Goal: Information Seeking & Learning: Compare options

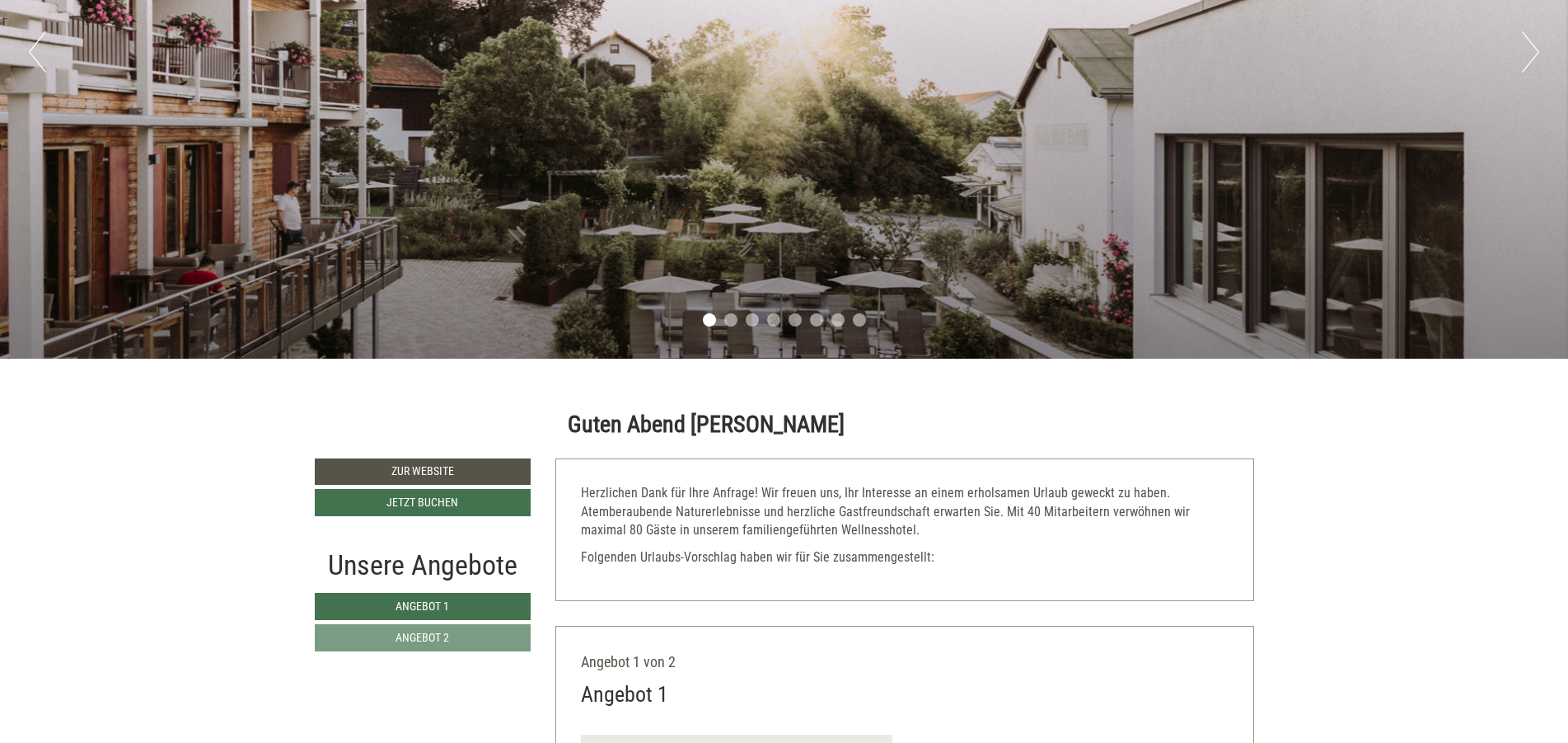
scroll to position [395, 0]
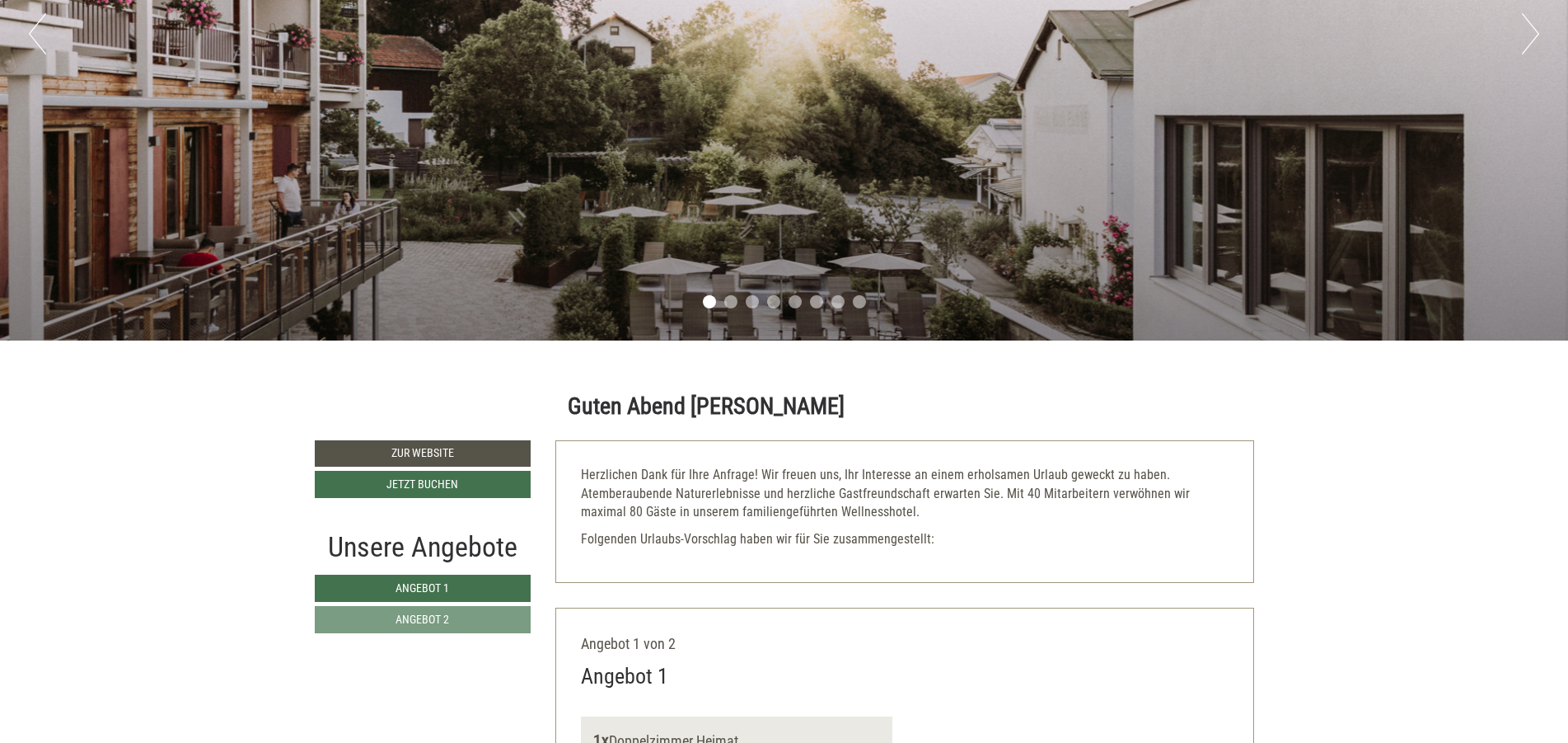
click at [1532, 33] on button "Next" at bounding box center [1530, 34] width 17 height 41
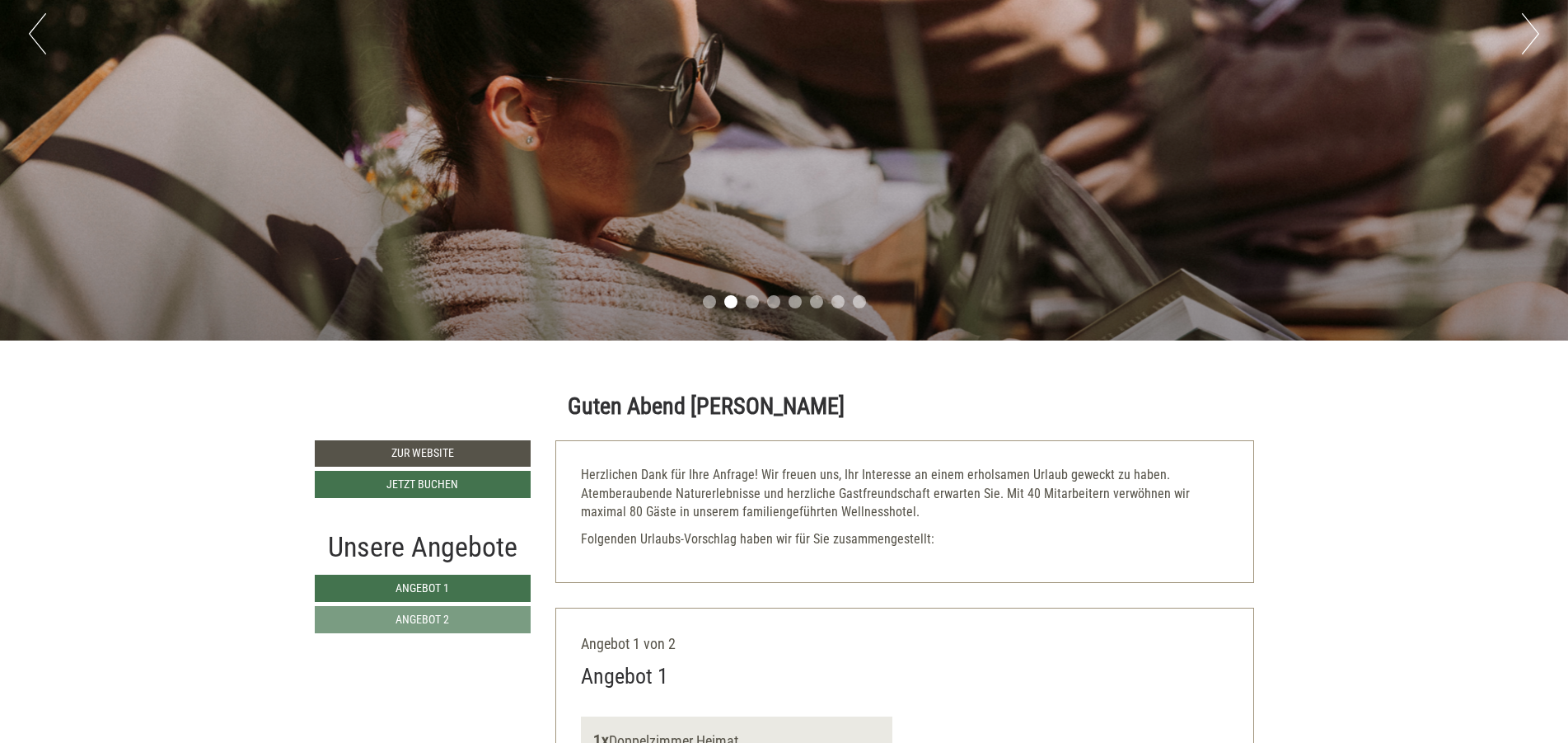
click at [1532, 33] on button "Next" at bounding box center [1530, 34] width 17 height 41
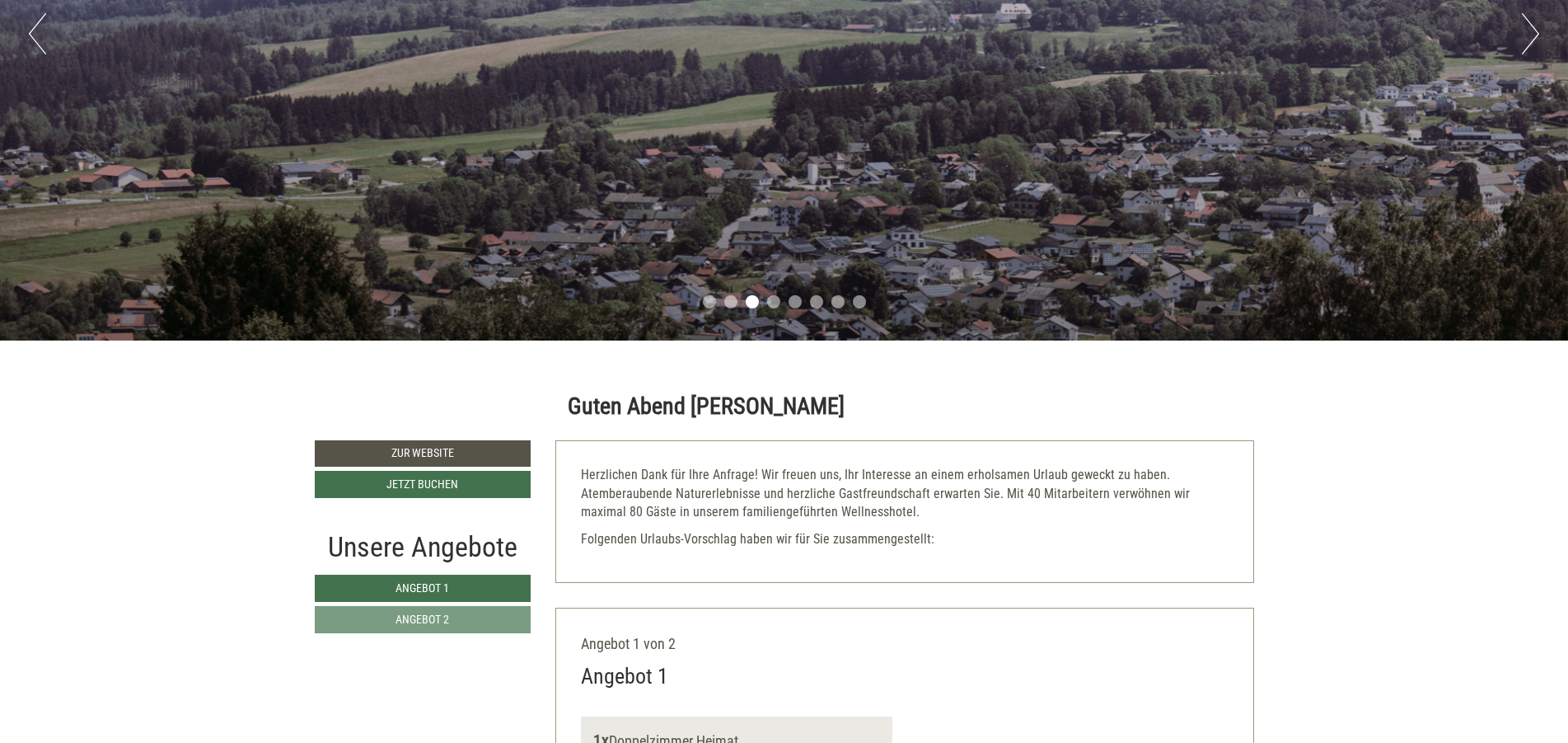
click at [1532, 33] on button "Next" at bounding box center [1530, 34] width 17 height 41
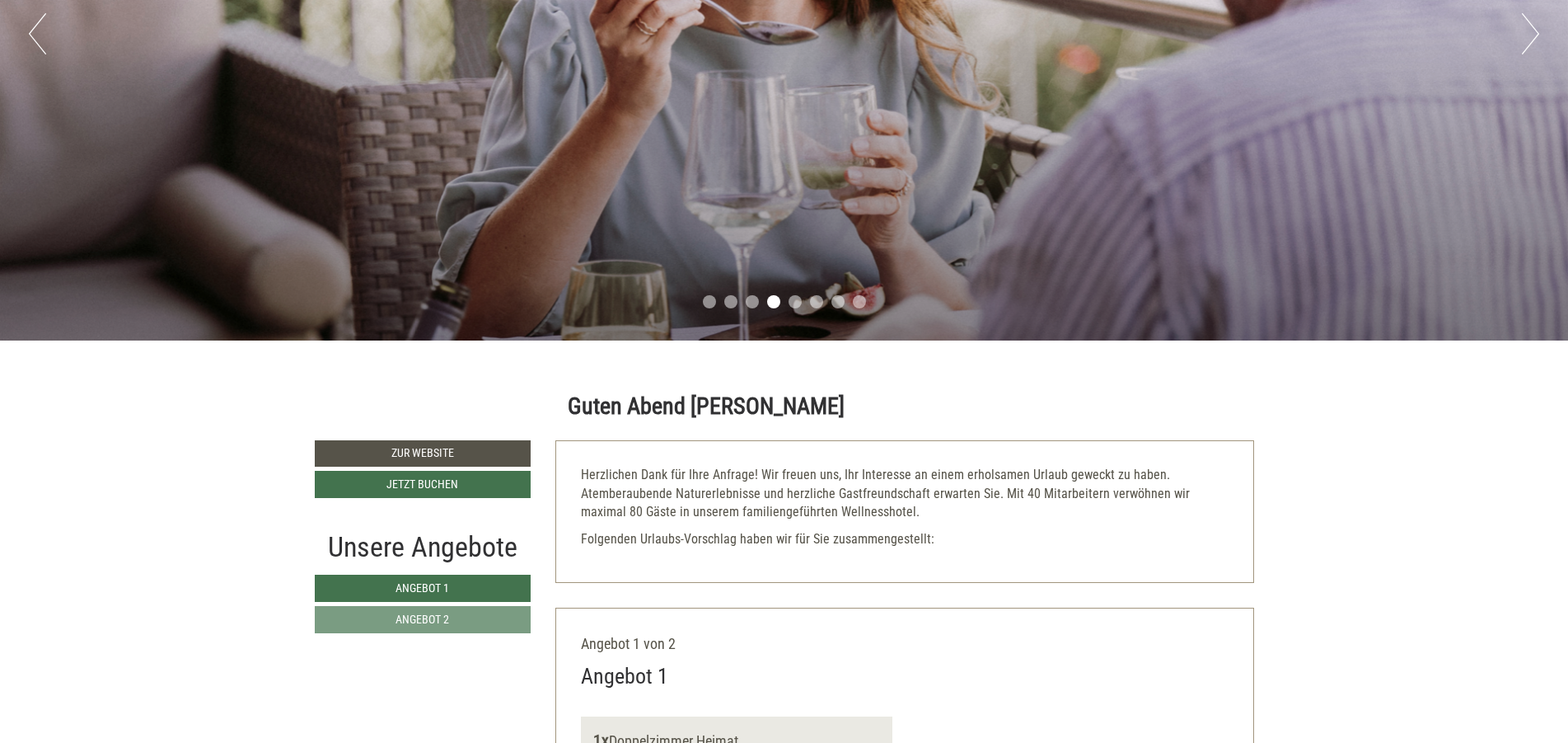
click at [1532, 33] on button "Next" at bounding box center [1530, 34] width 17 height 41
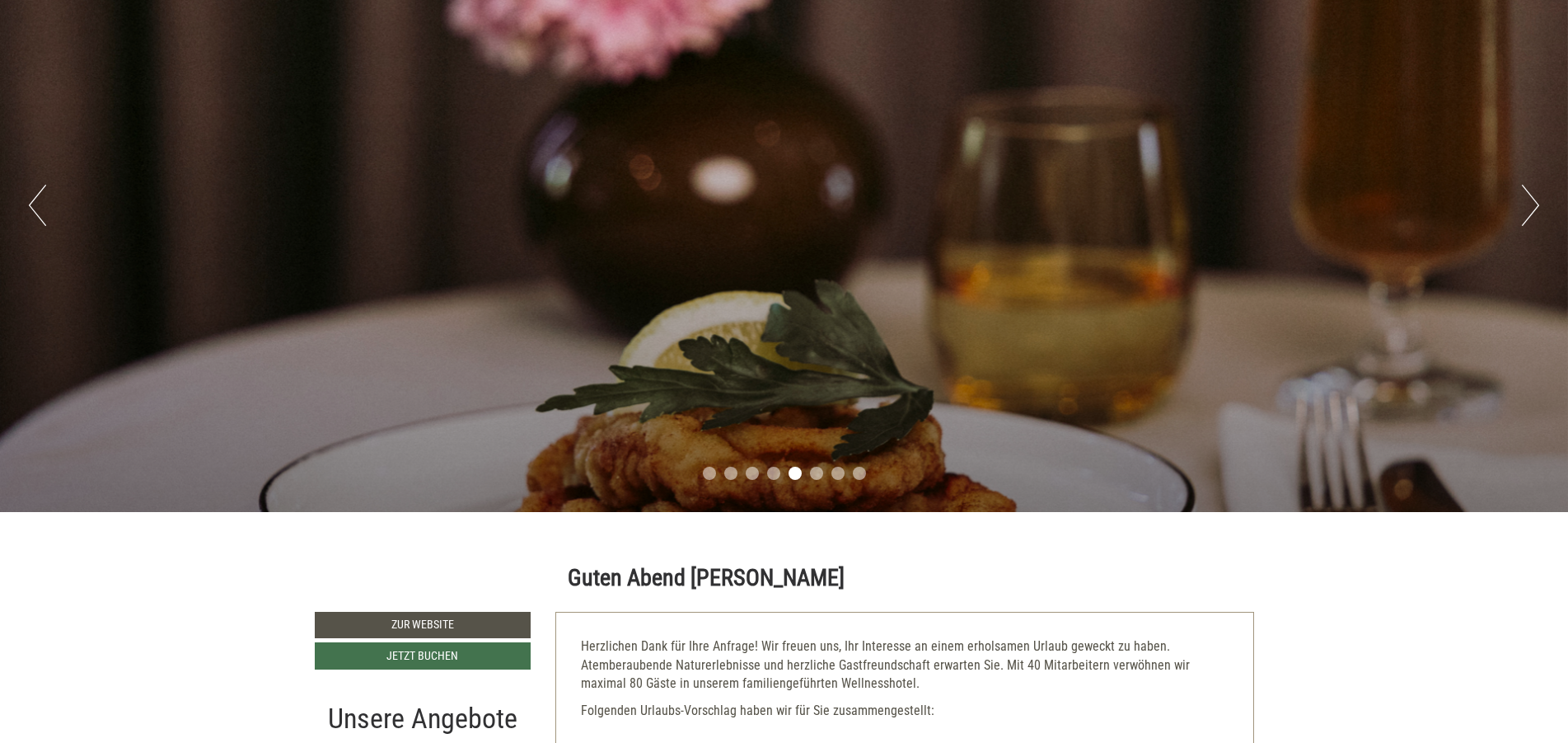
scroll to position [0, 0]
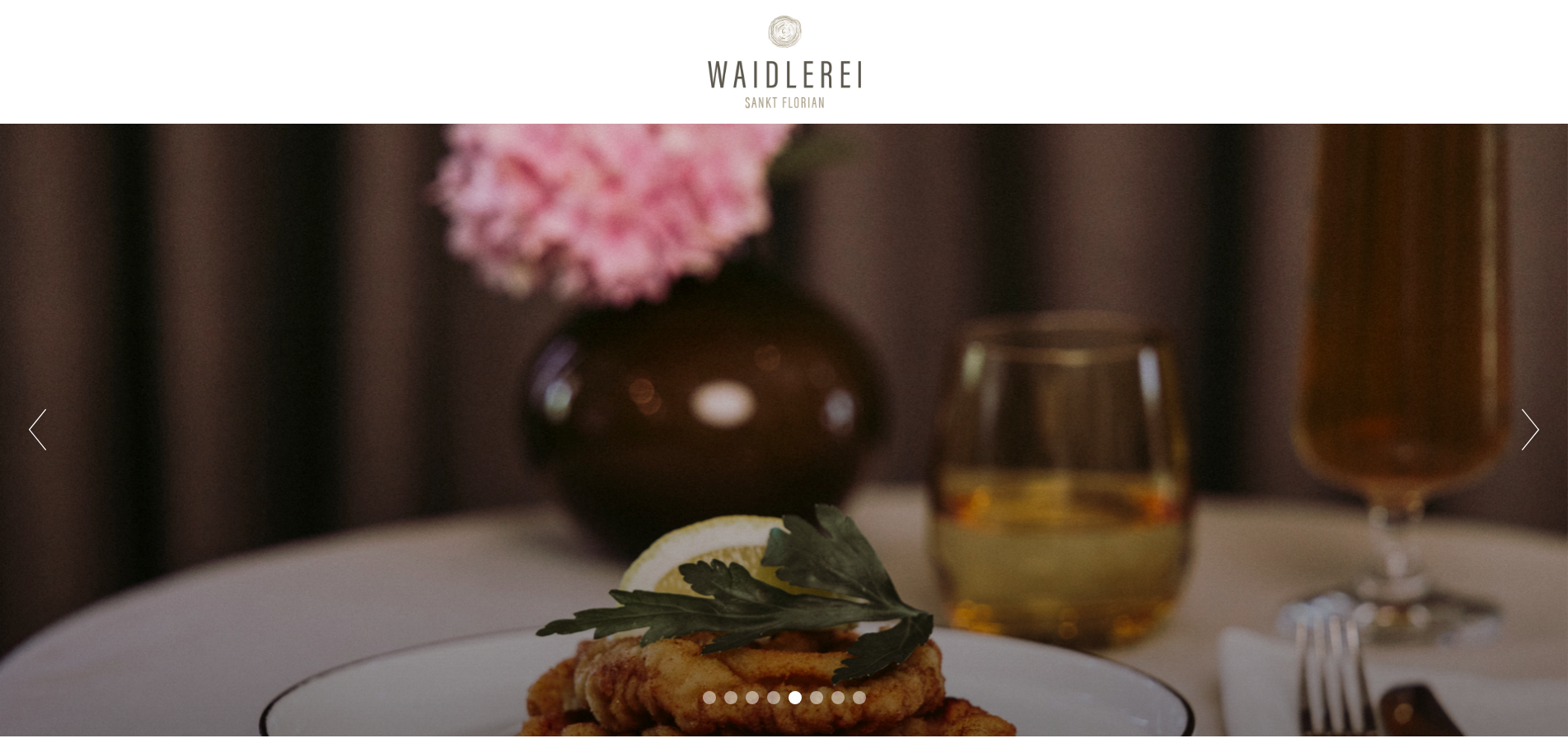
click at [1534, 437] on button "Next" at bounding box center [1530, 429] width 17 height 41
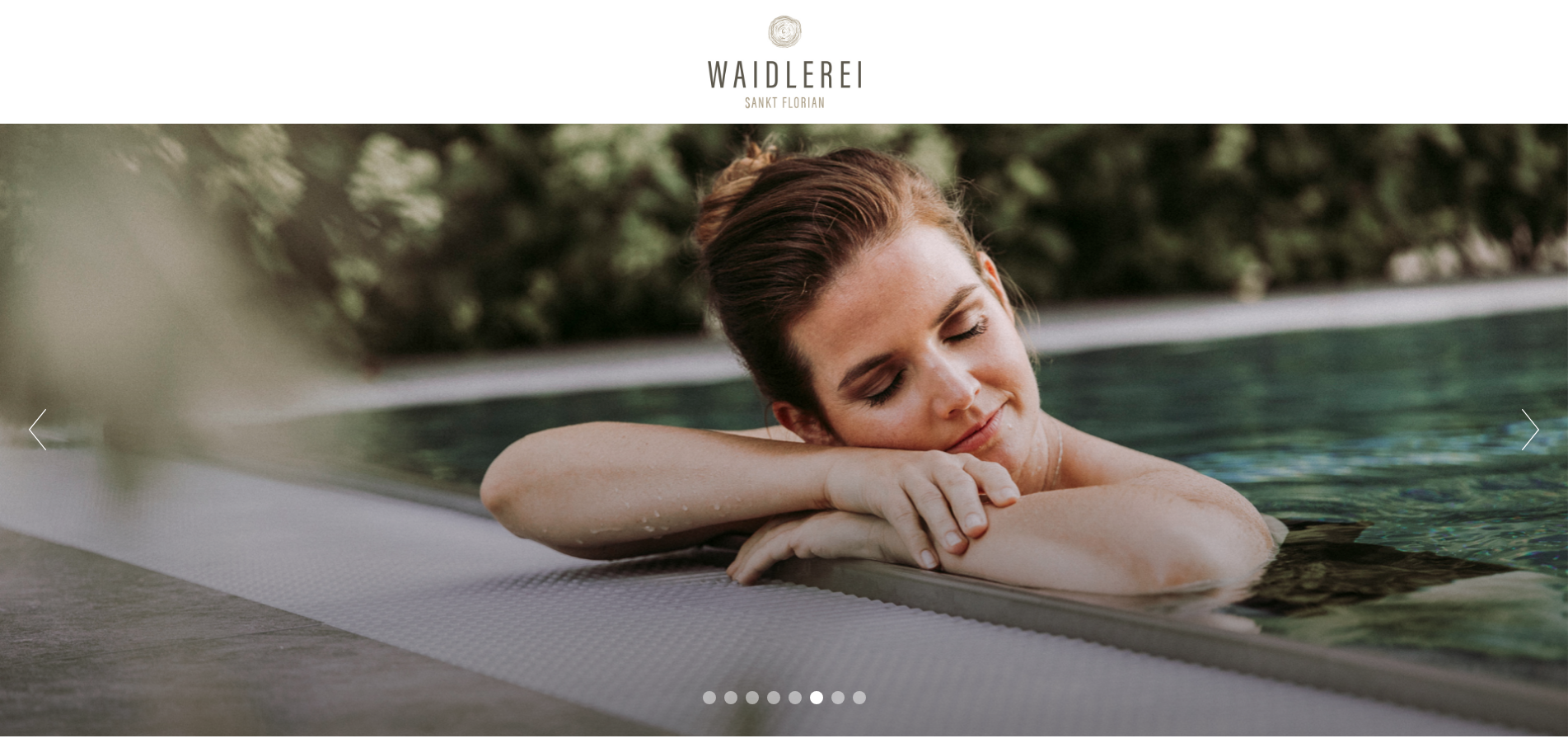
click at [1534, 437] on button "Next" at bounding box center [1530, 429] width 17 height 41
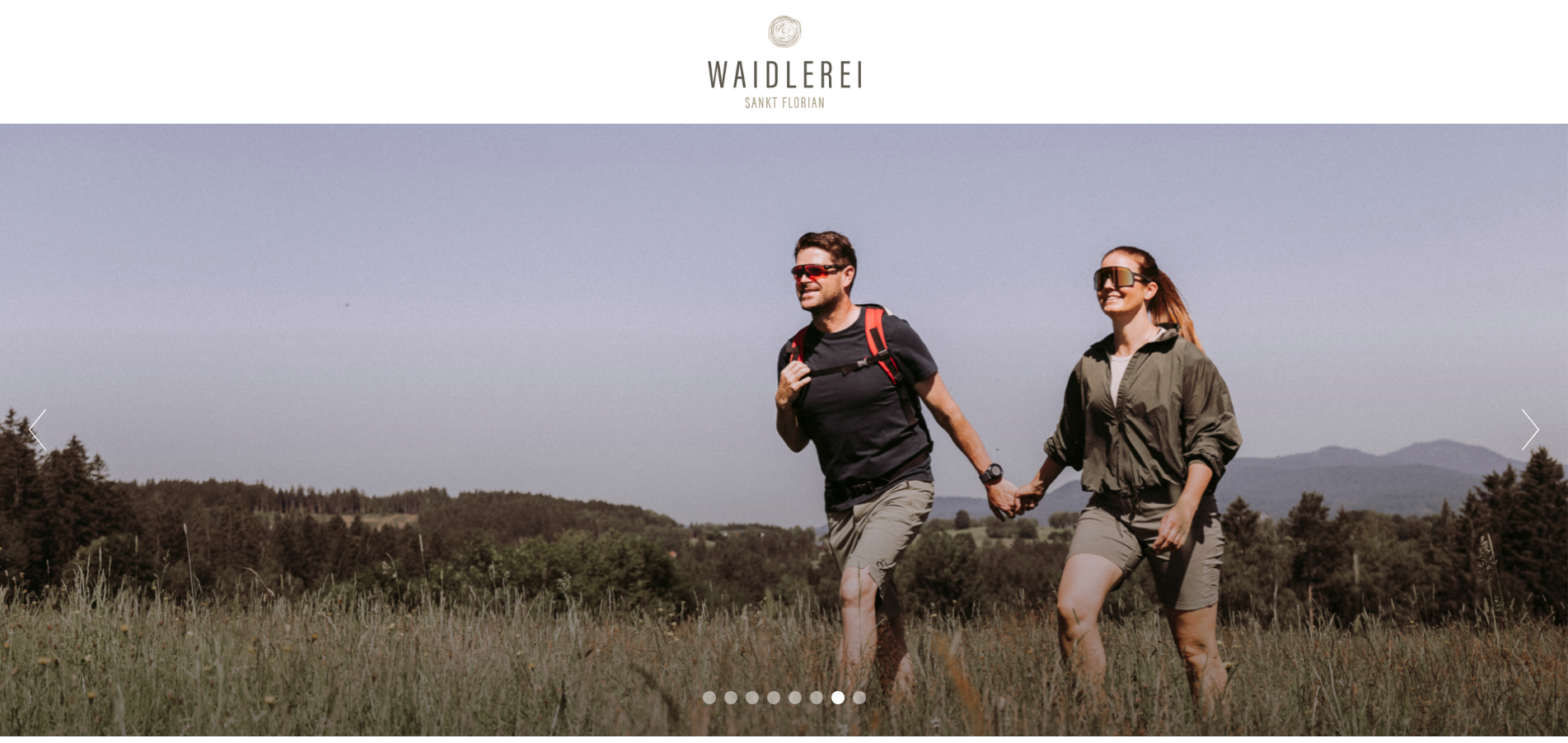
click at [1534, 437] on button "Next" at bounding box center [1530, 429] width 17 height 41
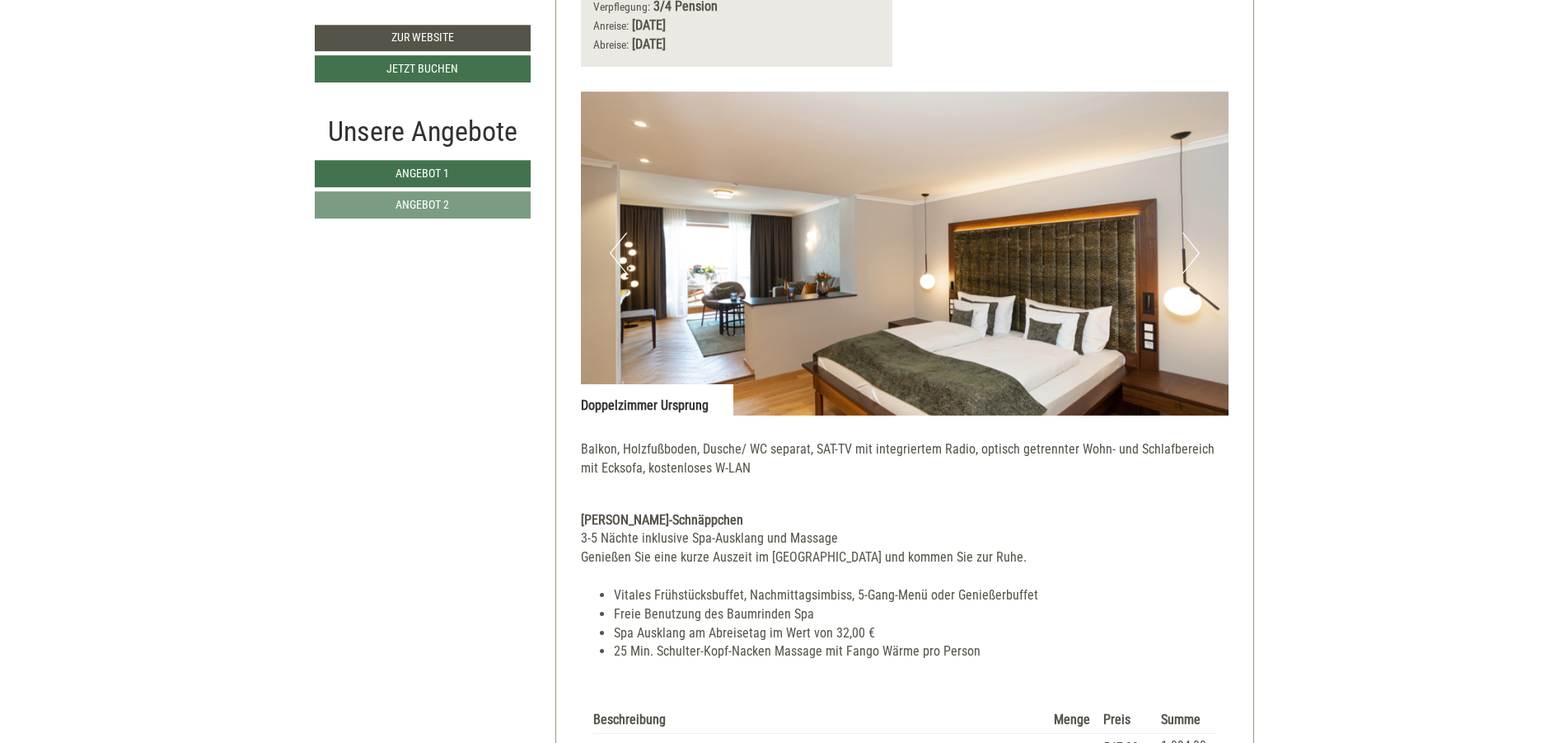
scroll to position [2275, 0]
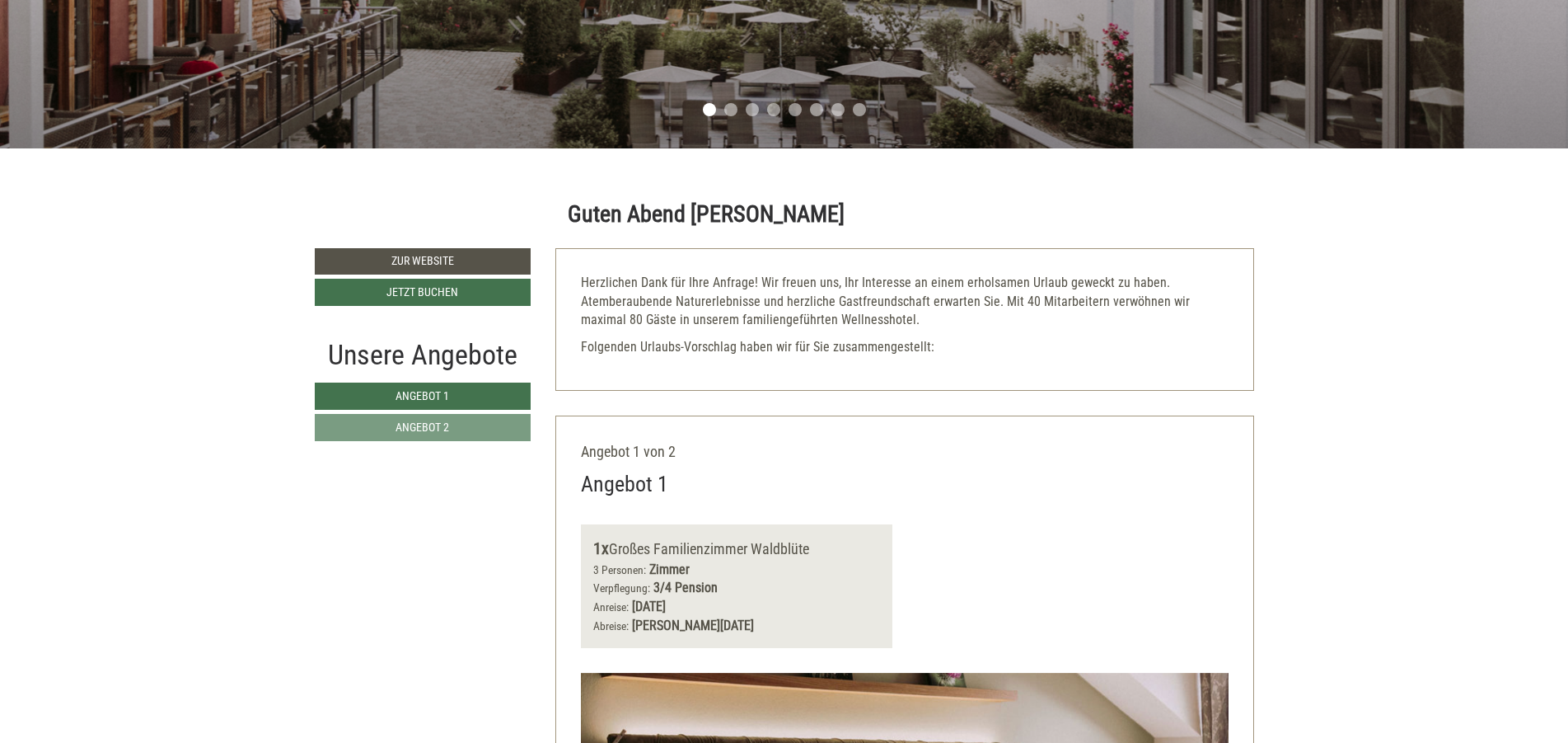
scroll to position [594, 0]
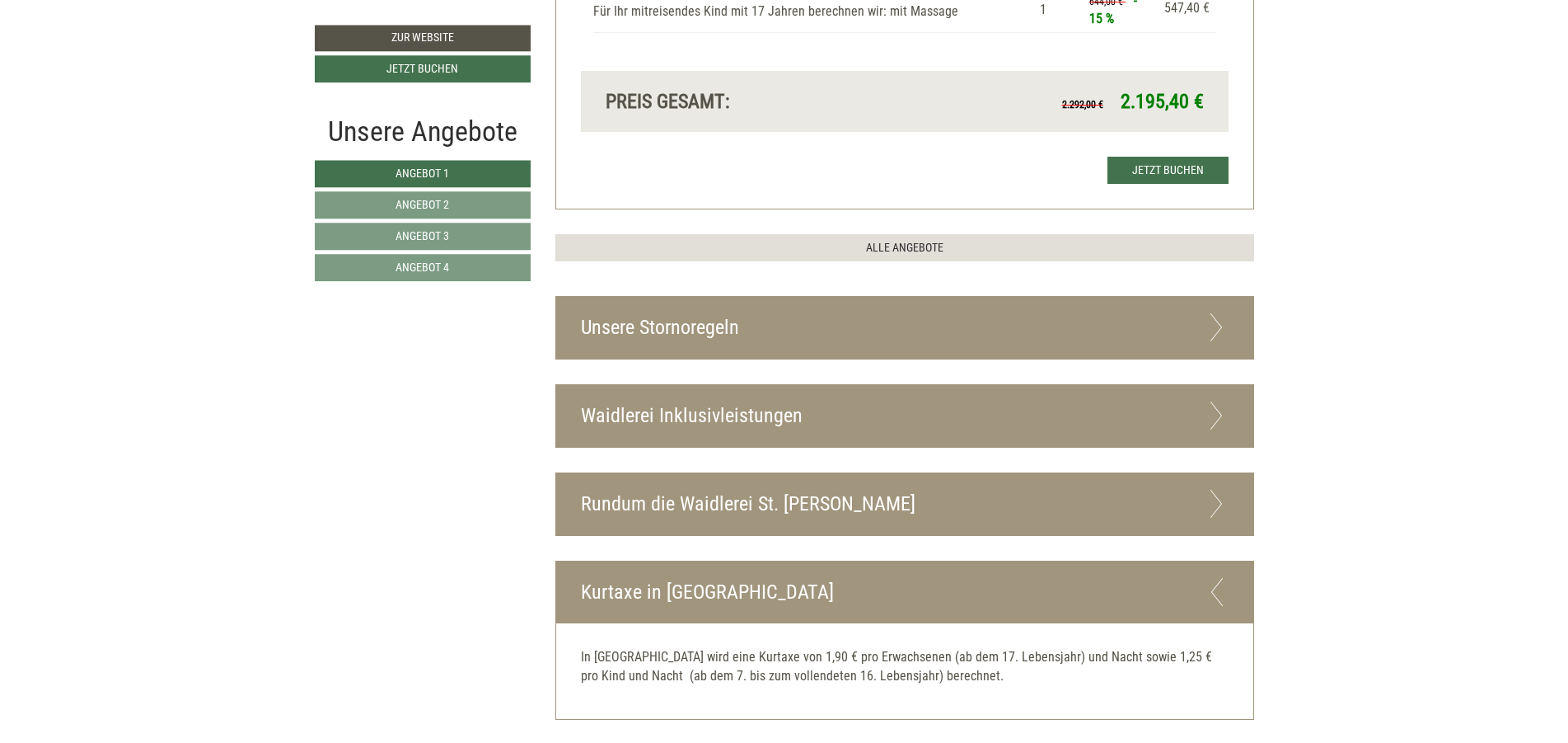
scroll to position [4352, 0]
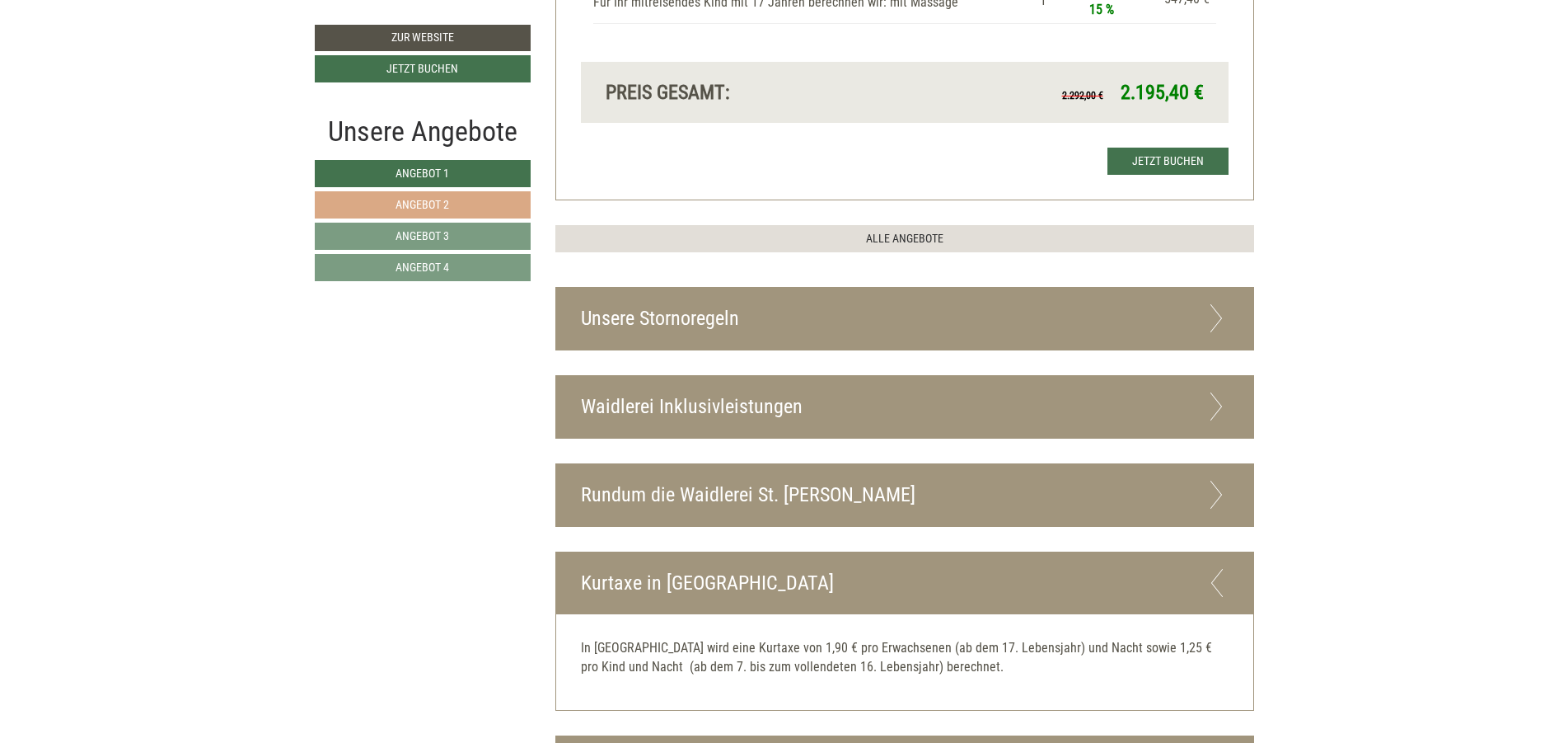
click at [452, 199] on link "Angebot 2" at bounding box center [422, 204] width 216 height 28
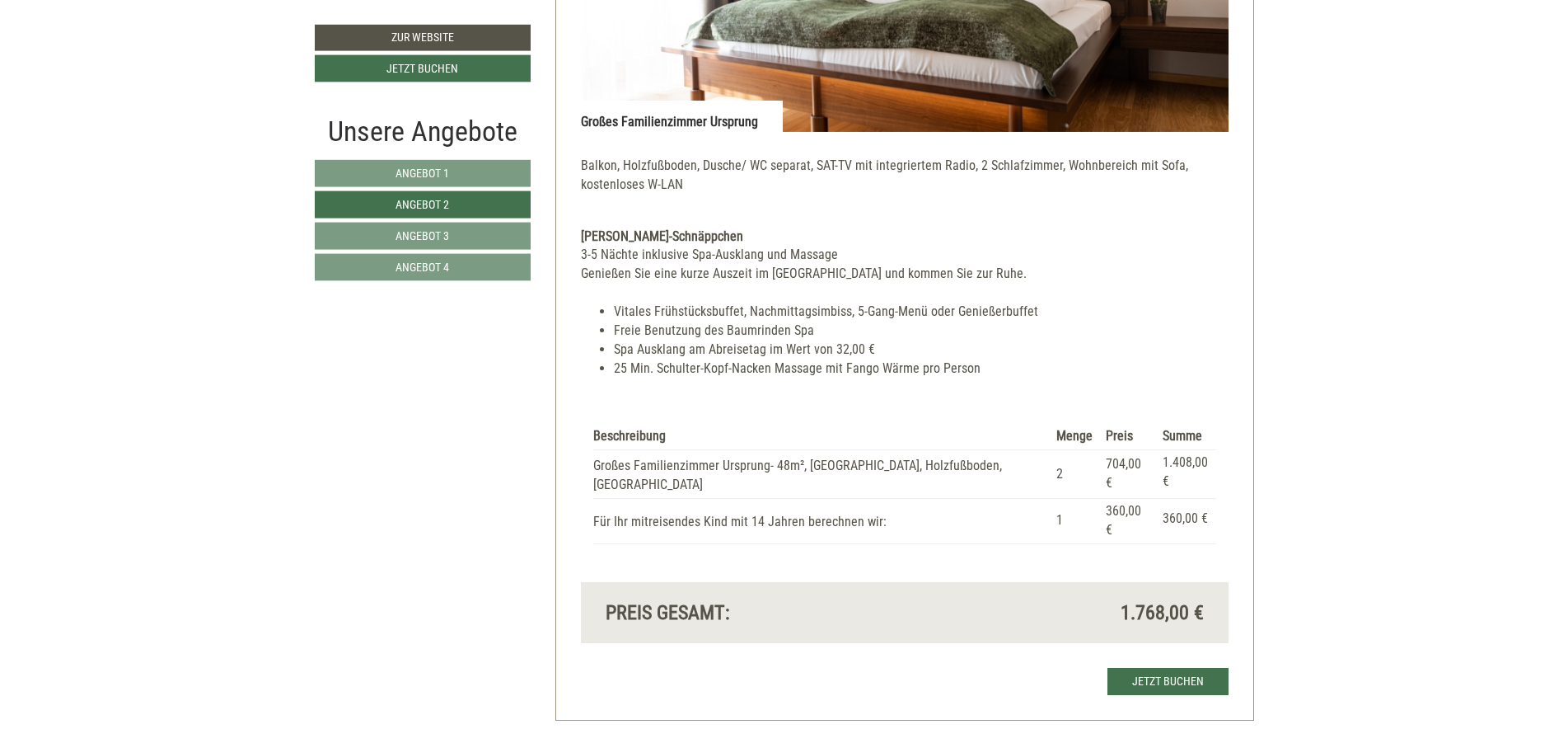
scroll to position [1498, 0]
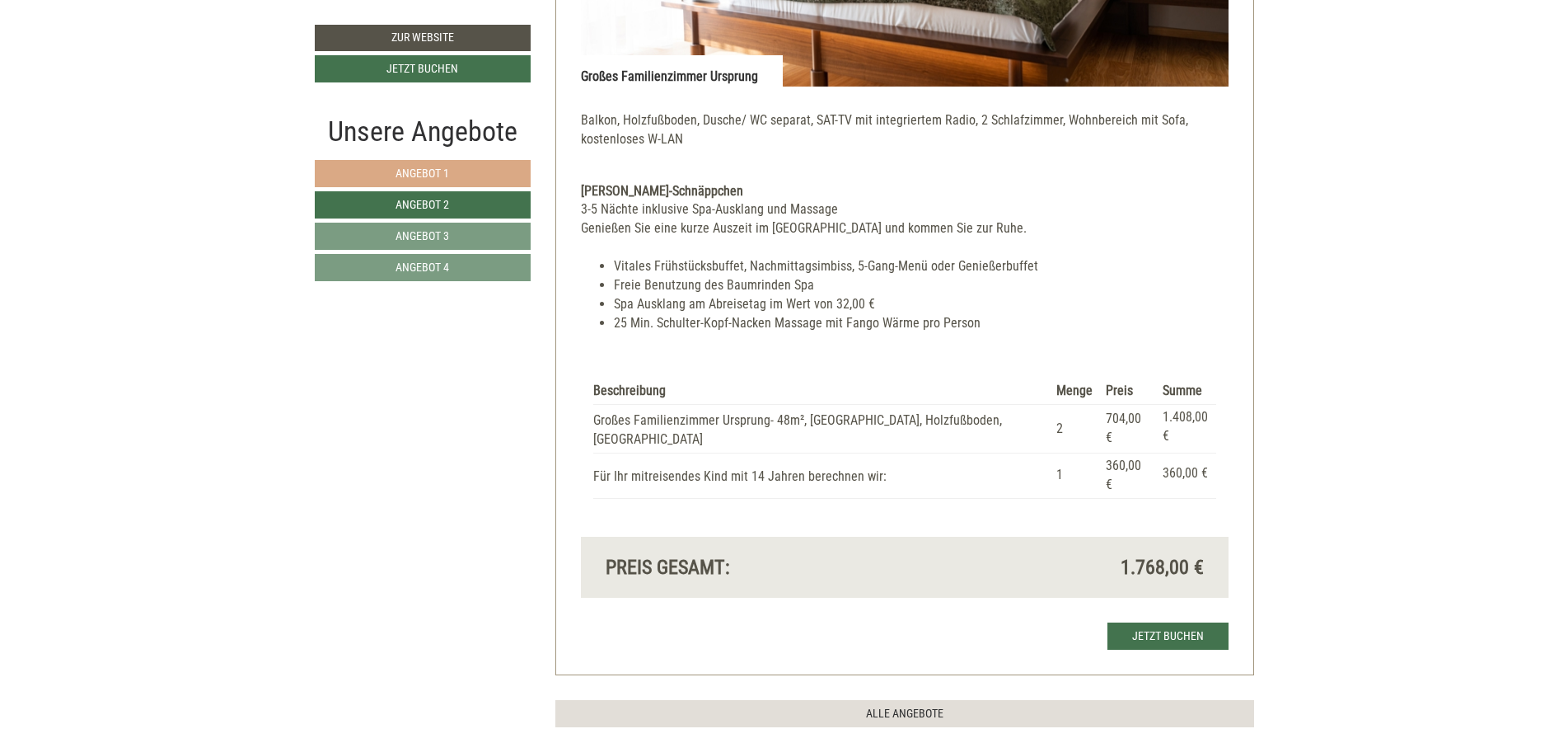
click at [425, 167] on span "Angebot 1" at bounding box center [422, 172] width 53 height 13
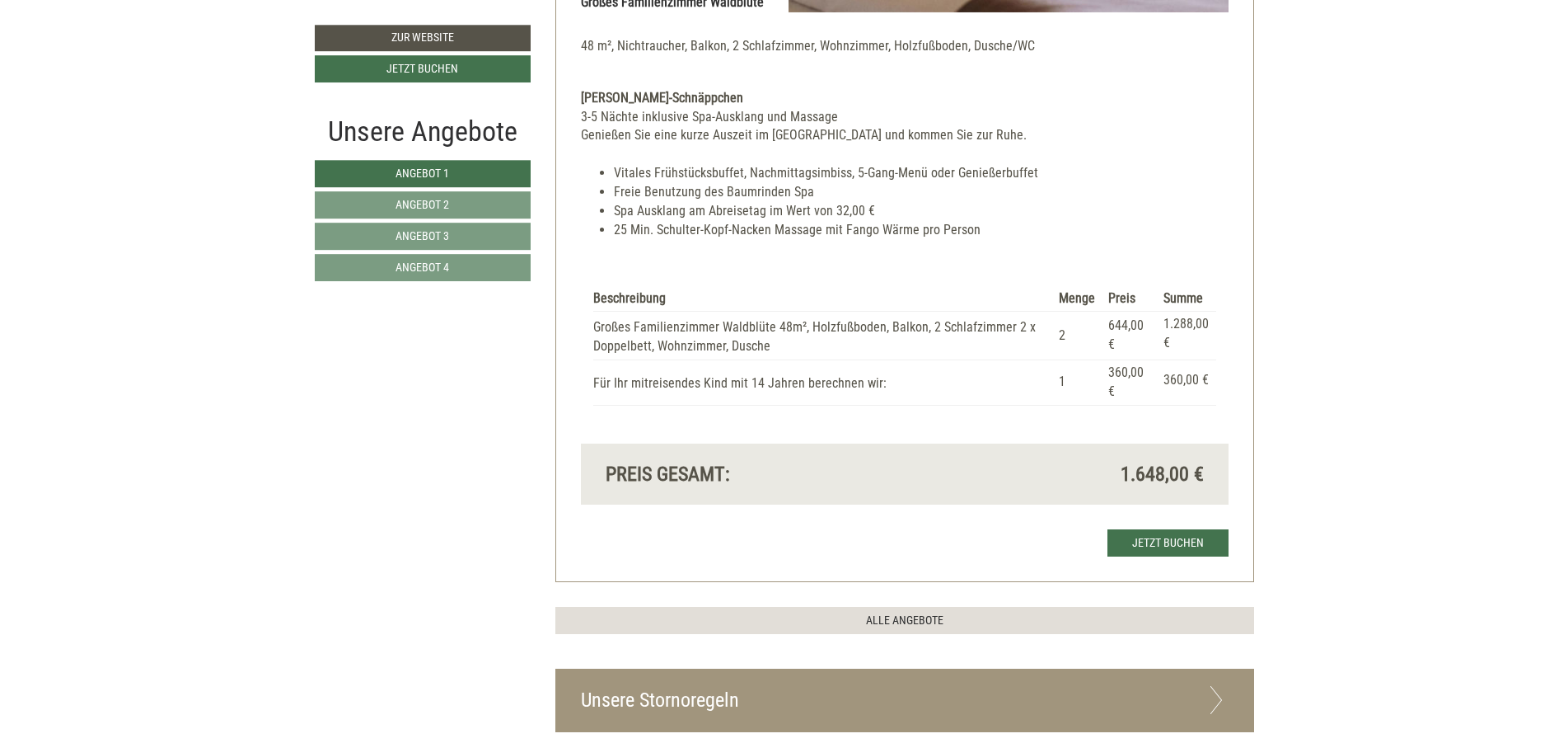
scroll to position [1596, 0]
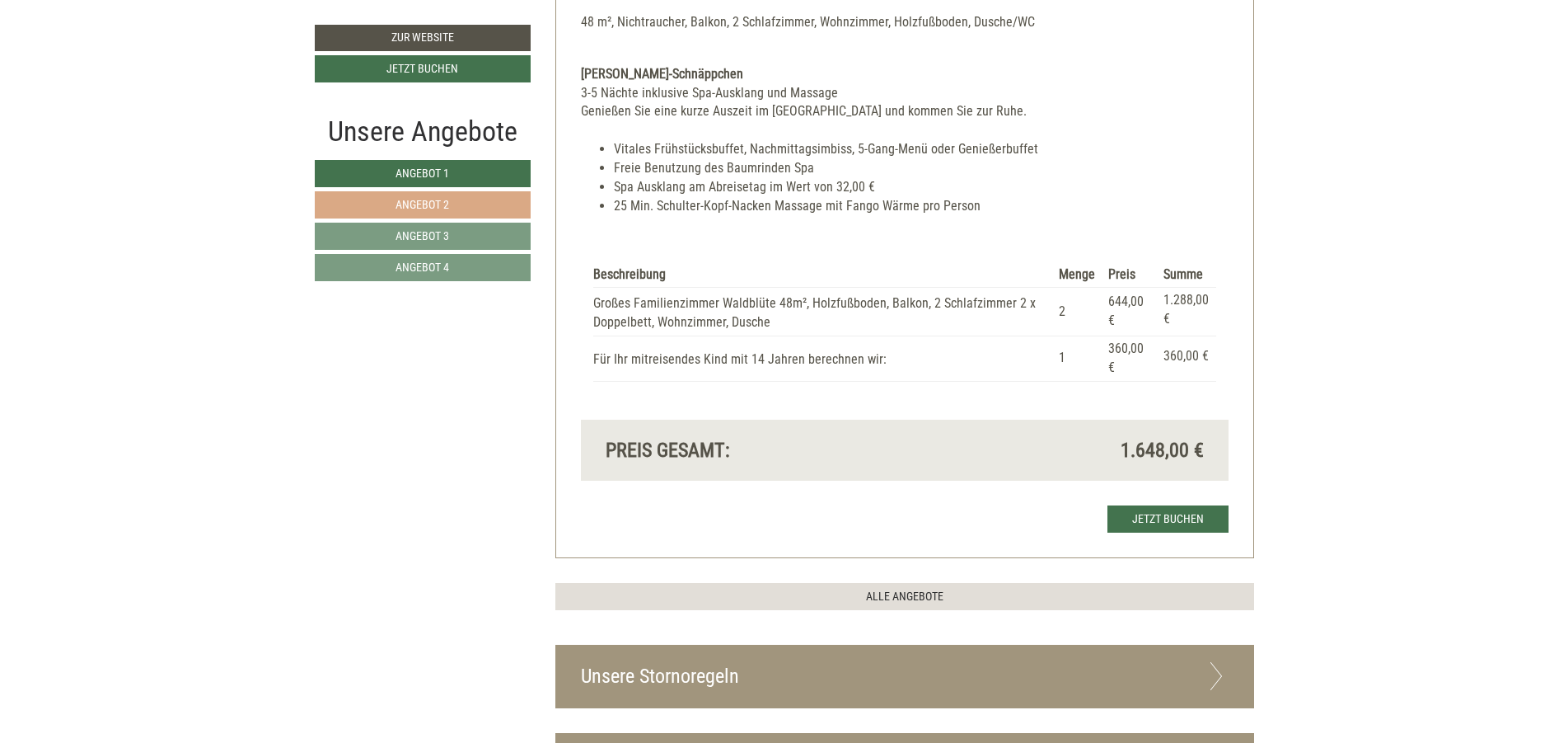
click at [420, 204] on span "Angebot 2" at bounding box center [422, 204] width 53 height 13
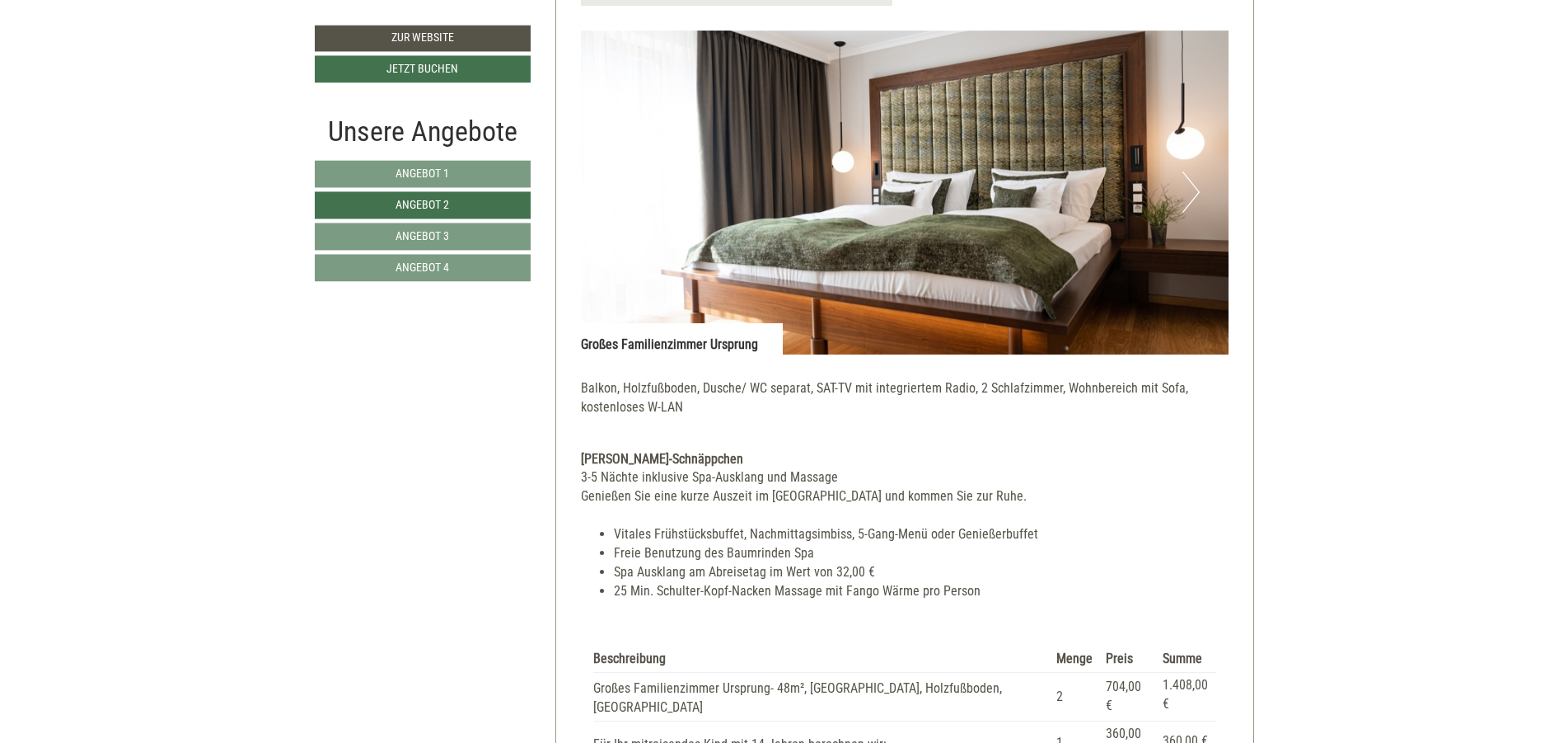
scroll to position [1498, 0]
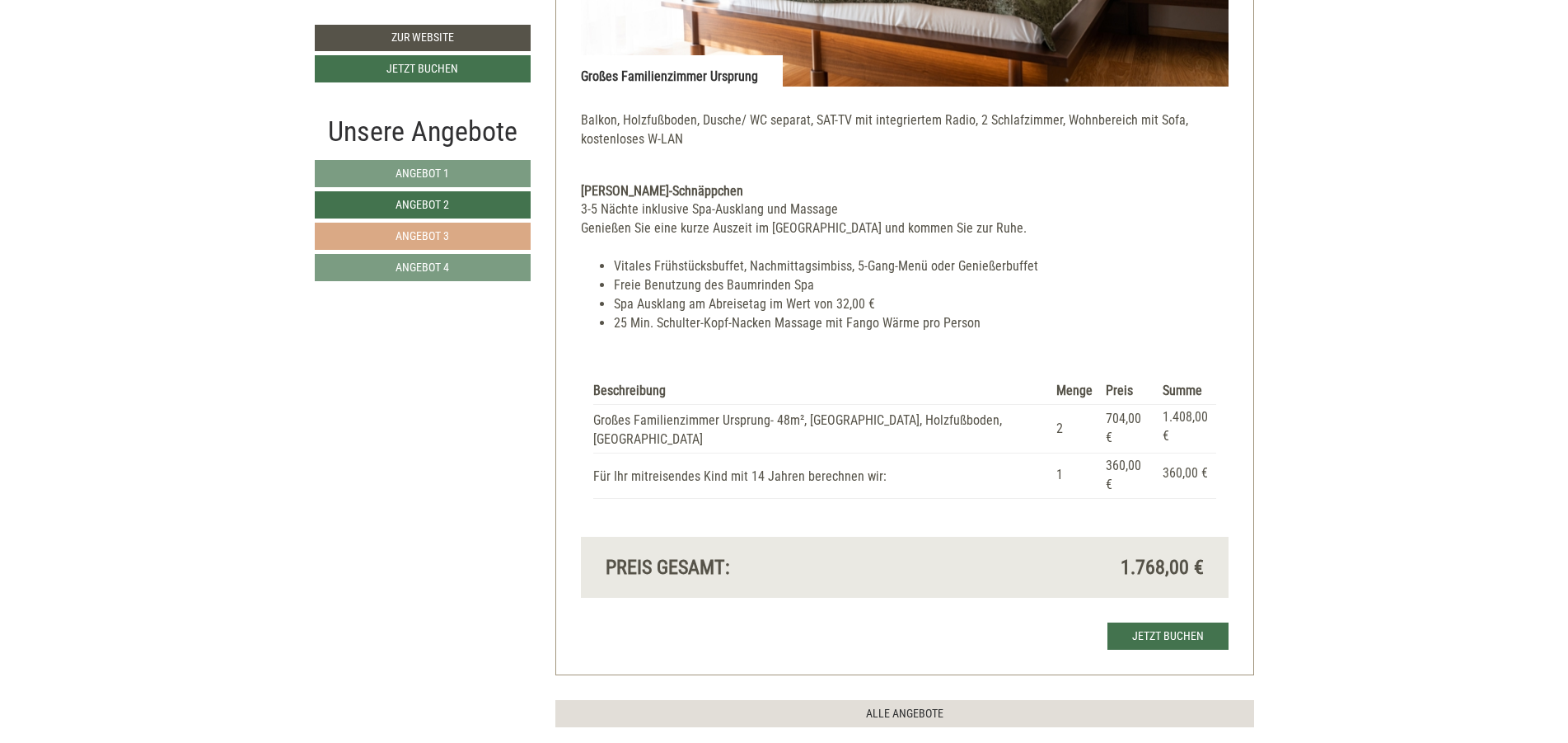
click at [435, 233] on span "Angebot 3" at bounding box center [422, 236] width 53 height 13
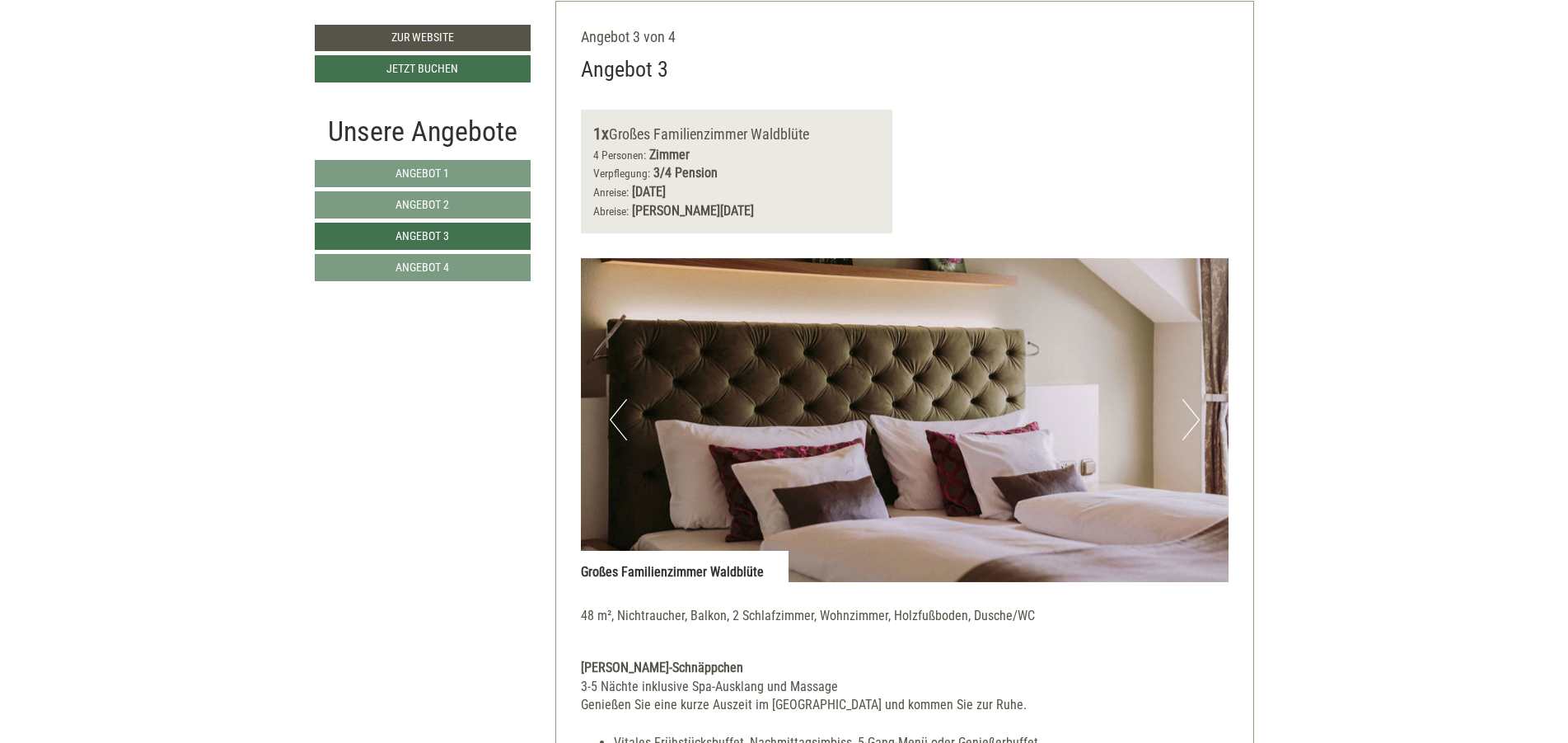
scroll to position [1398, 0]
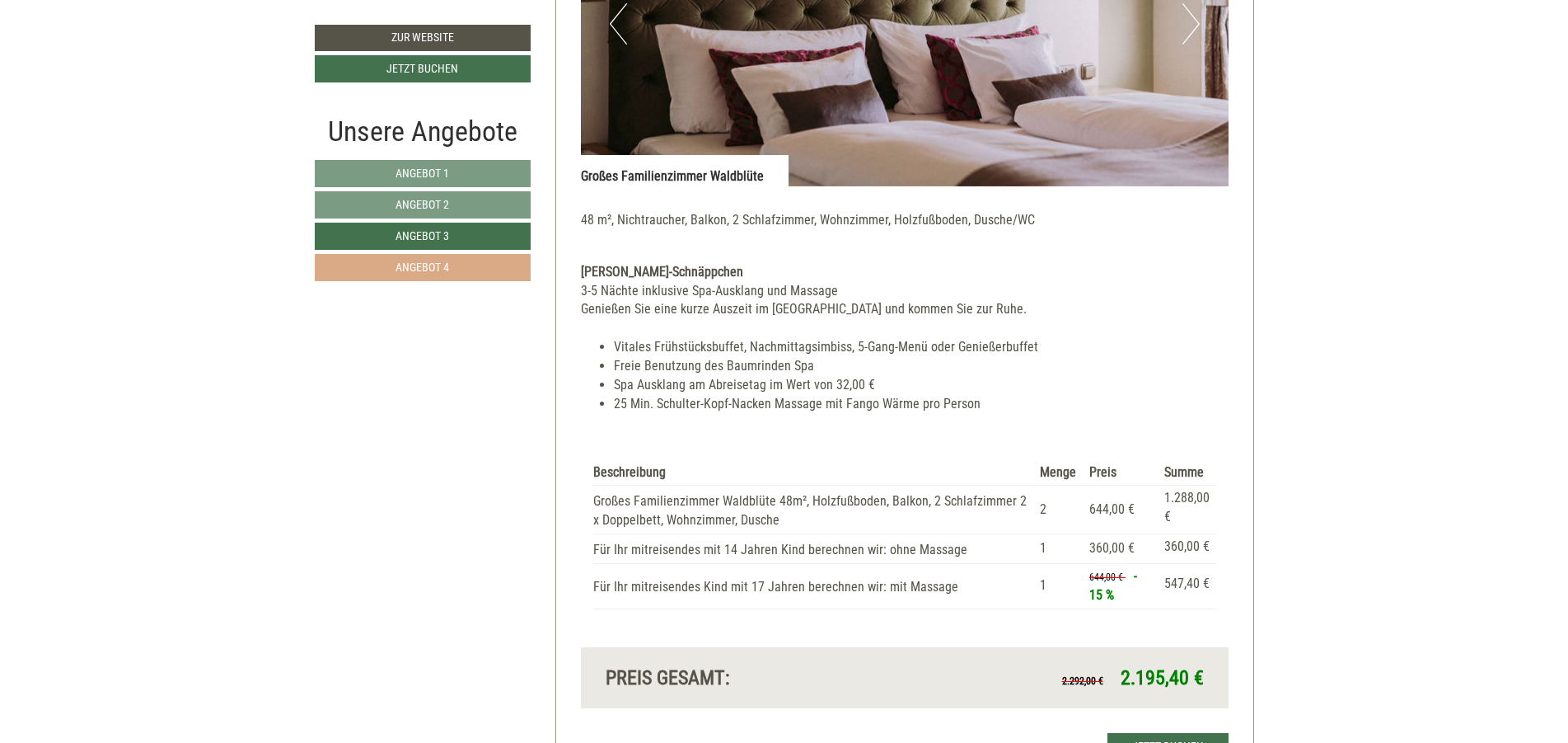
click at [435, 271] on span "Angebot 4" at bounding box center [422, 267] width 53 height 13
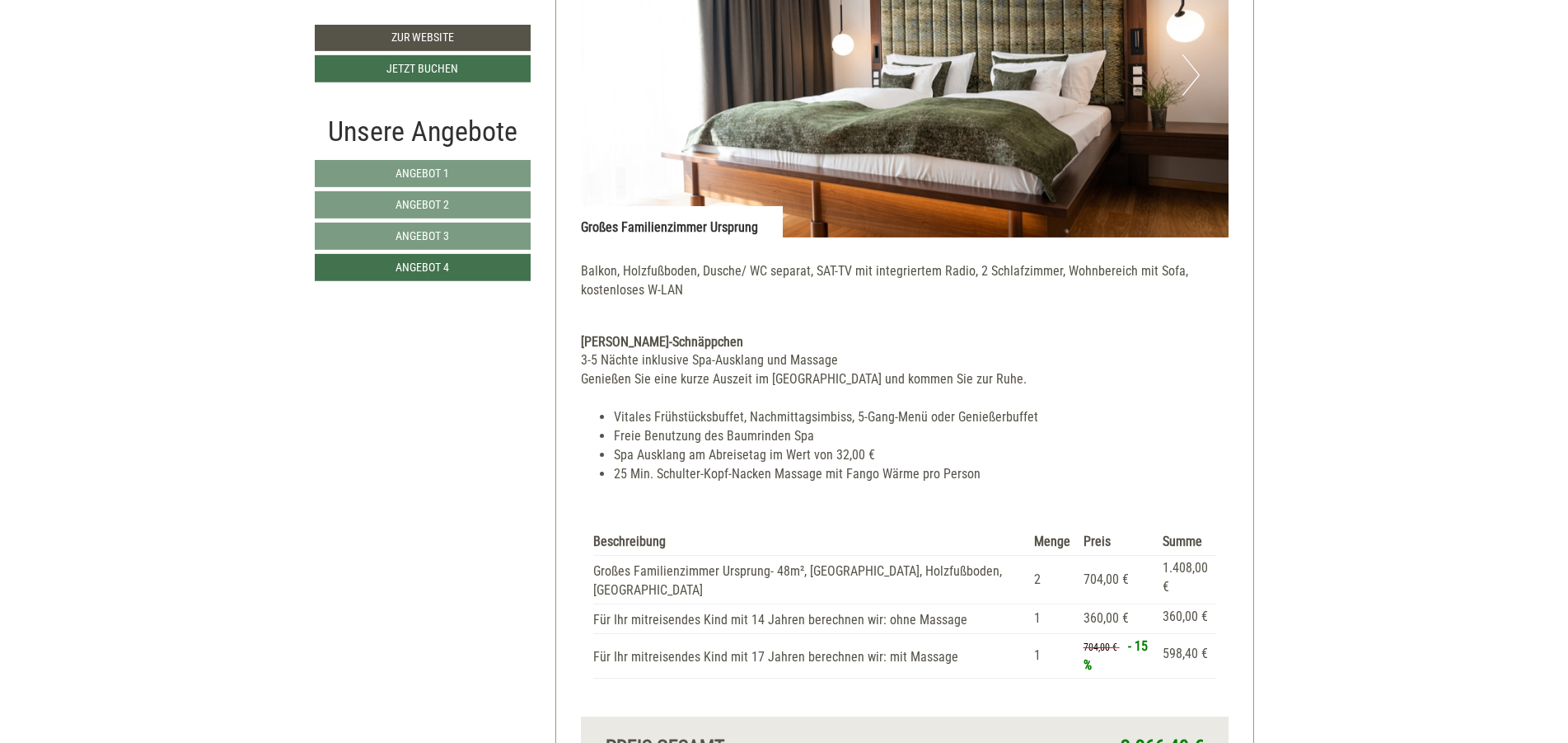
scroll to position [1497, 0]
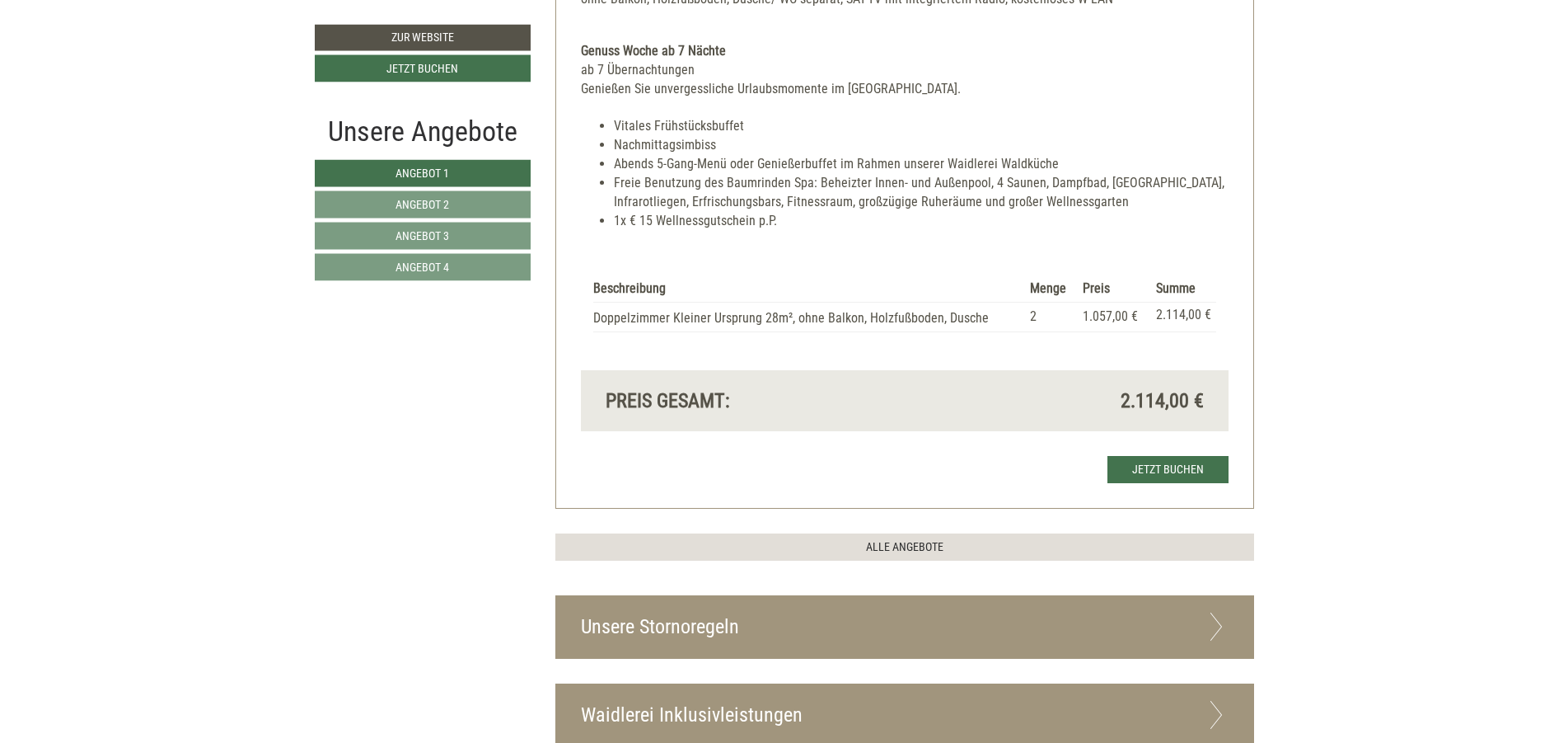
scroll to position [4254, 0]
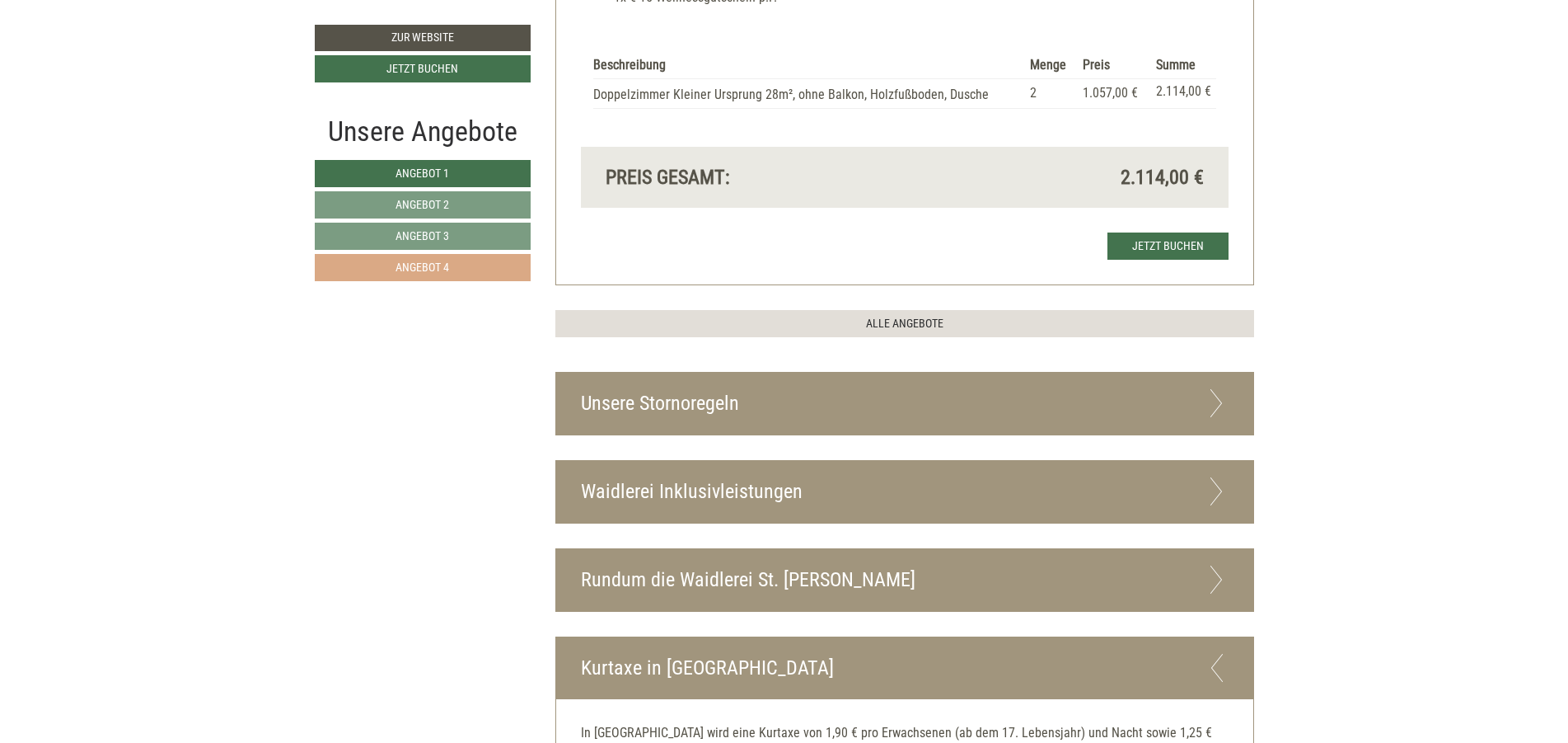
click at [467, 272] on link "Angebot 4" at bounding box center [422, 268] width 216 height 28
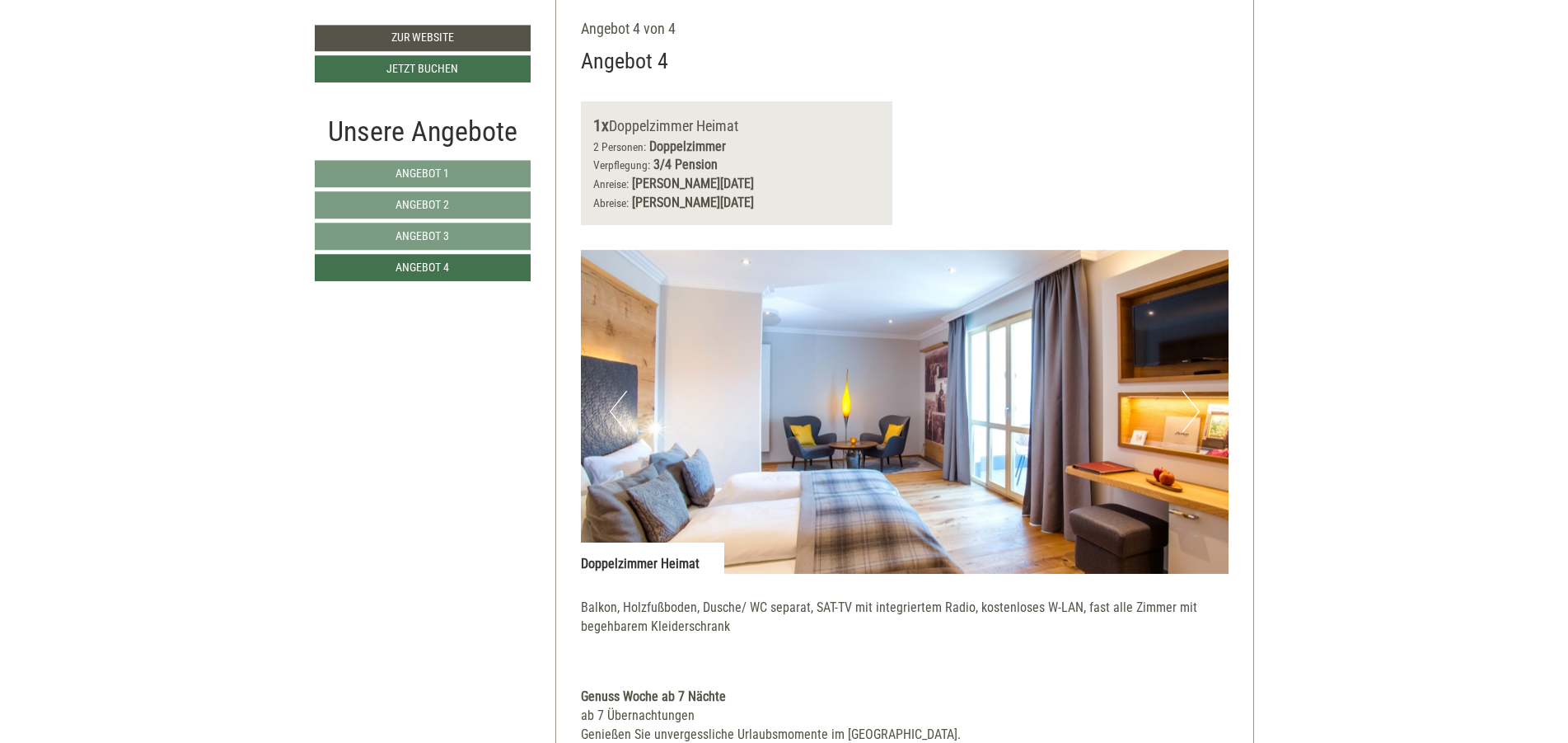
scroll to position [1003, 0]
